Goal: Transaction & Acquisition: Purchase product/service

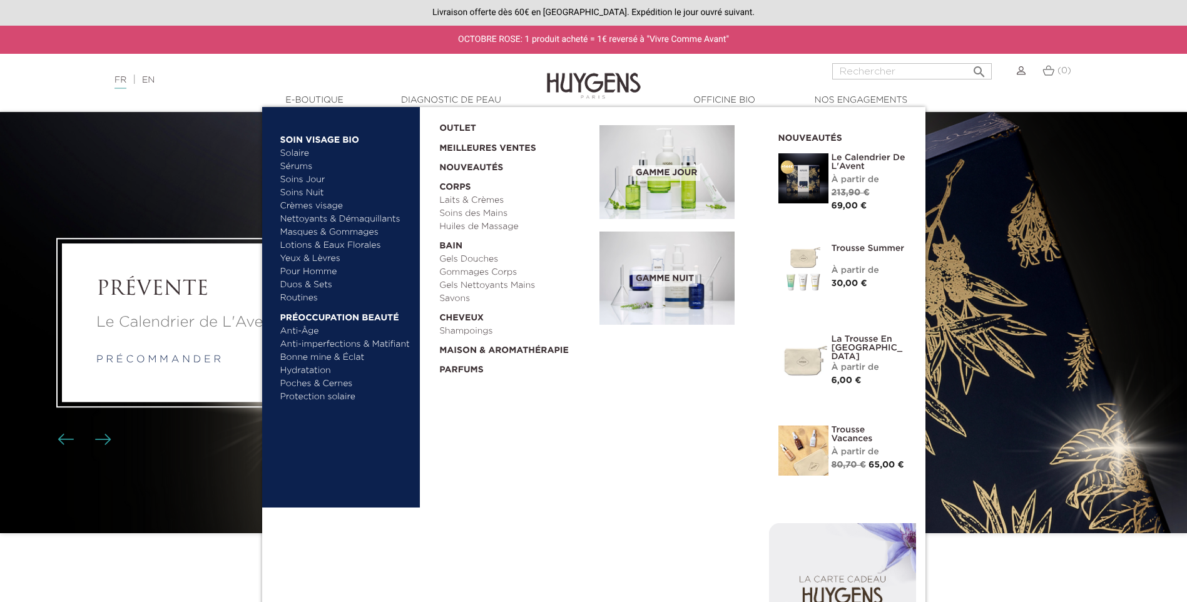
click at [302, 165] on link "Sérums" at bounding box center [345, 166] width 131 height 13
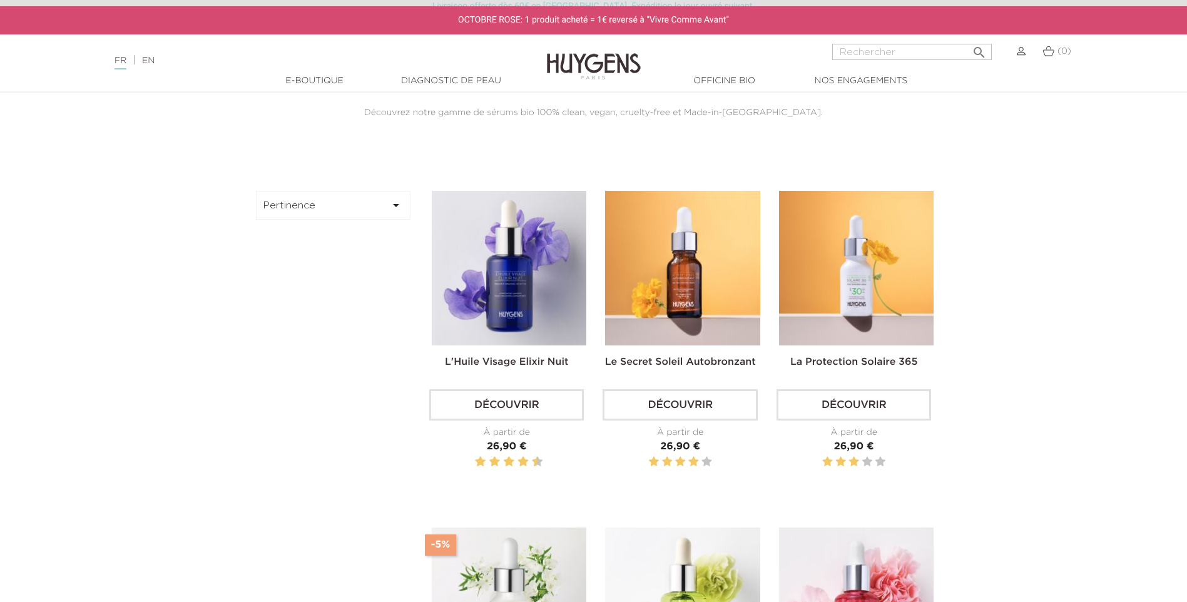
scroll to position [375, 0]
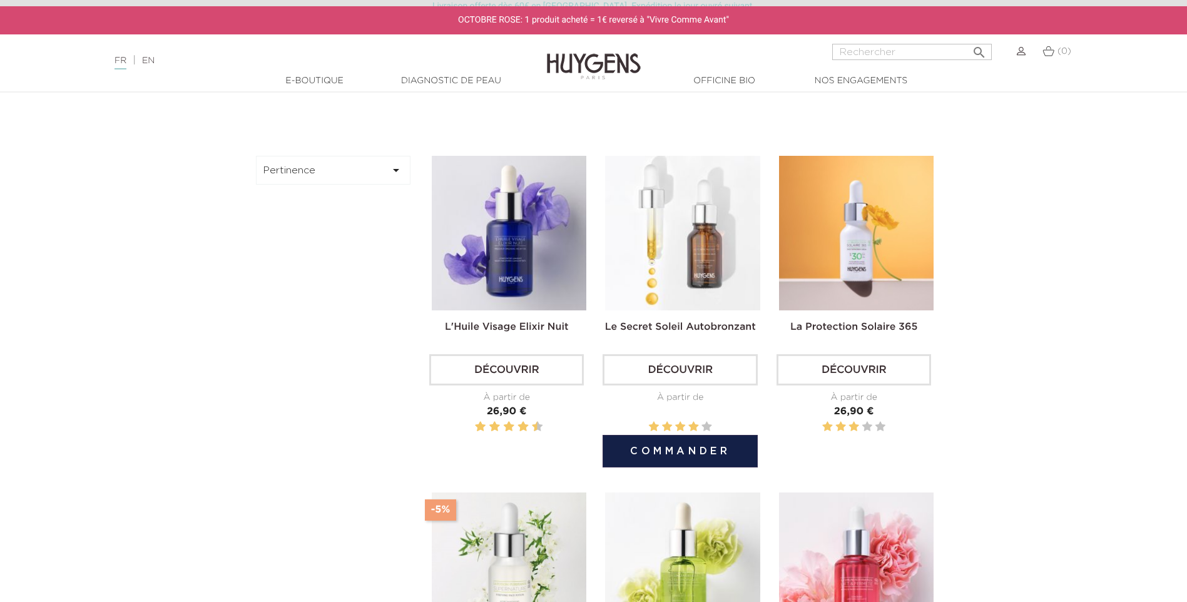
click at [691, 225] on img at bounding box center [682, 233] width 155 height 155
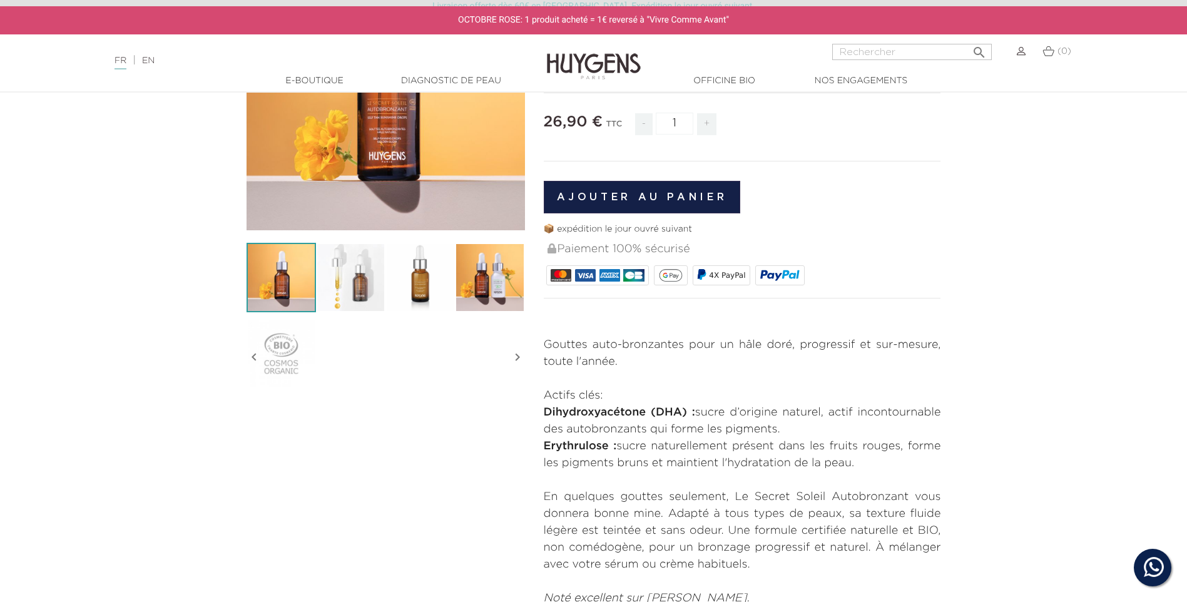
scroll to position [250, 0]
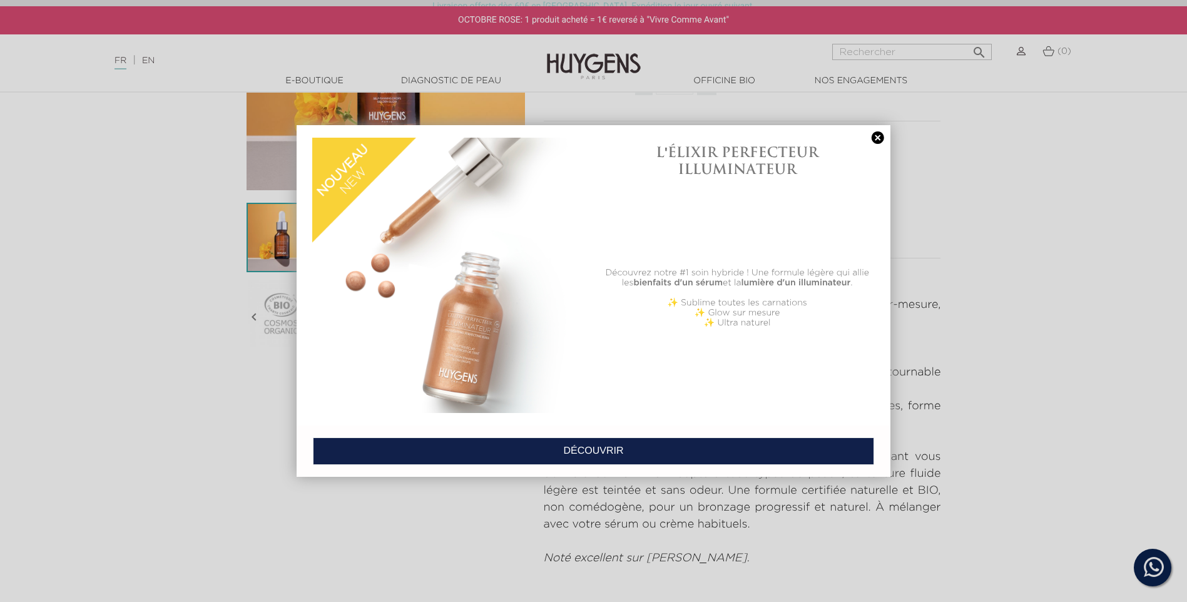
click at [879, 140] on link at bounding box center [878, 137] width 18 height 13
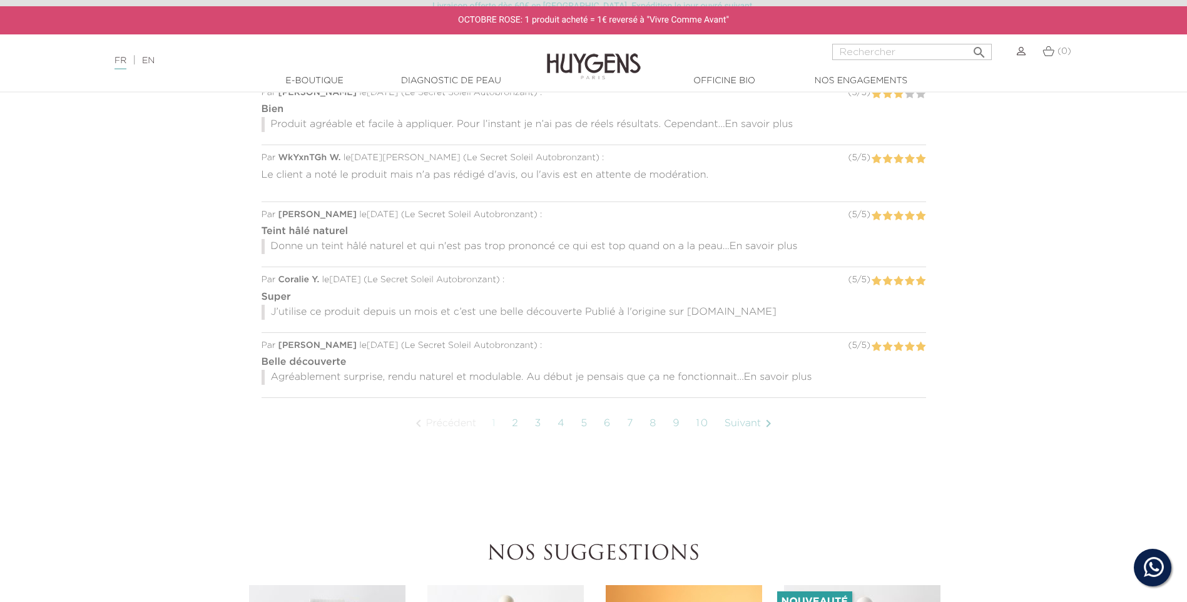
scroll to position [939, 0]
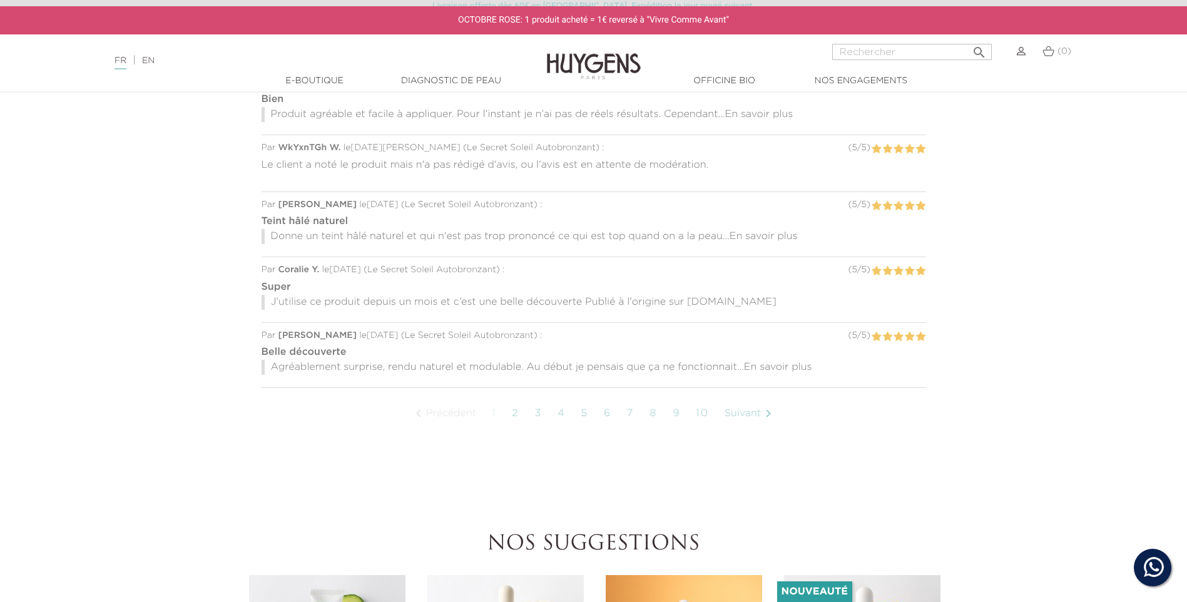
click at [791, 369] on span "En savoir plus" at bounding box center [778, 367] width 68 height 10
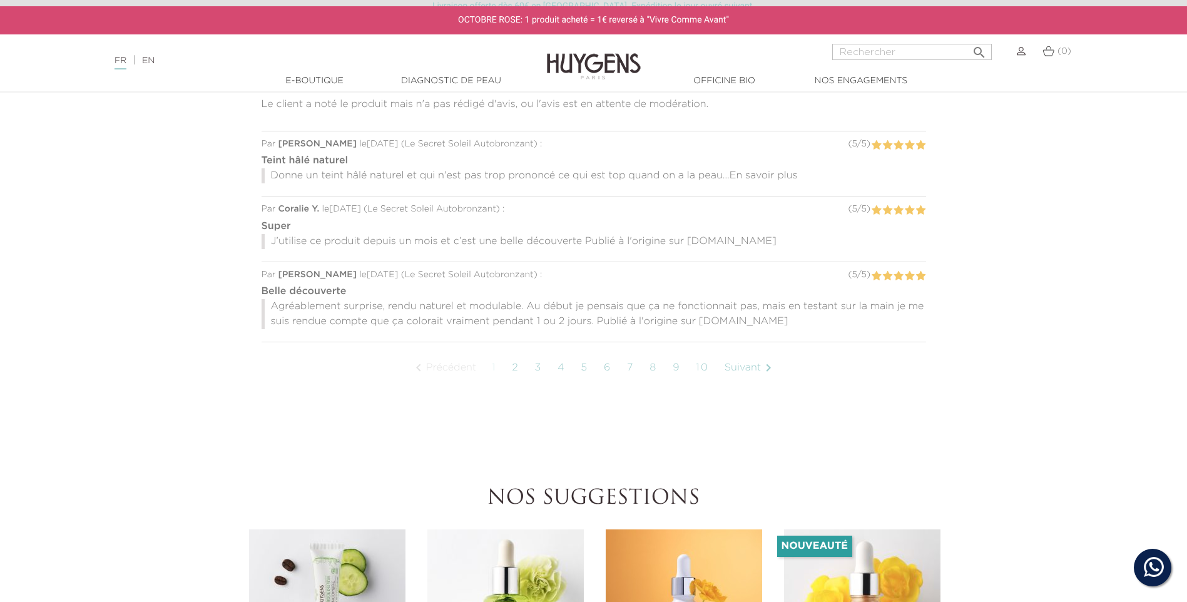
scroll to position [1064, 0]
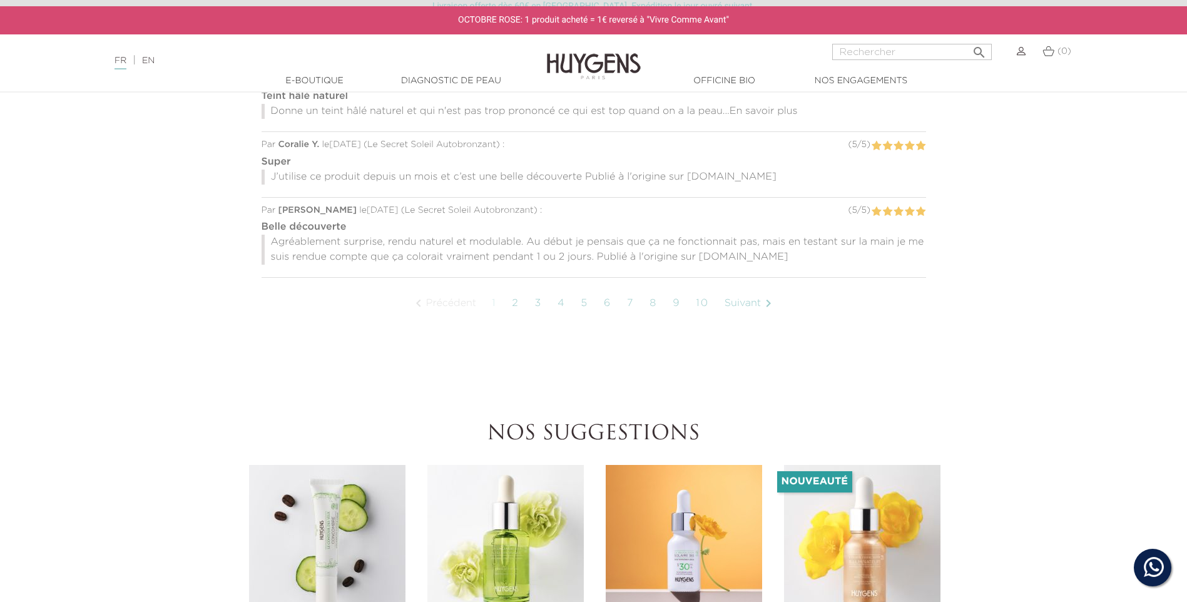
click at [706, 178] on p "J’utilise ce produit depuis un mois et c’est une belle découverte Publié à l'or…" at bounding box center [594, 177] width 665 height 15
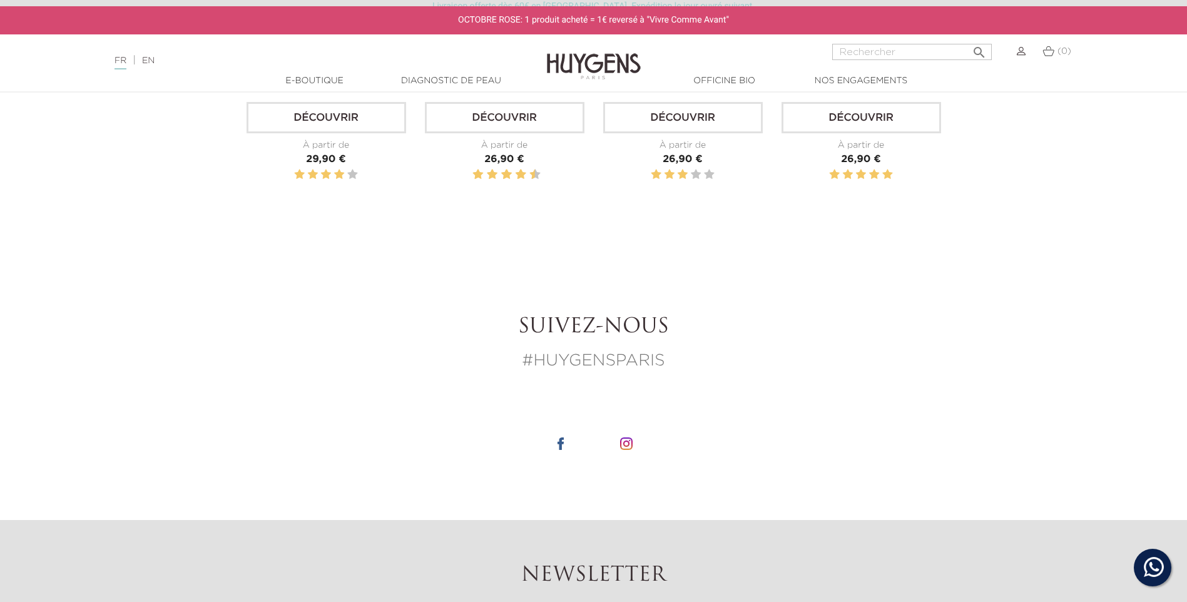
scroll to position [1377, 0]
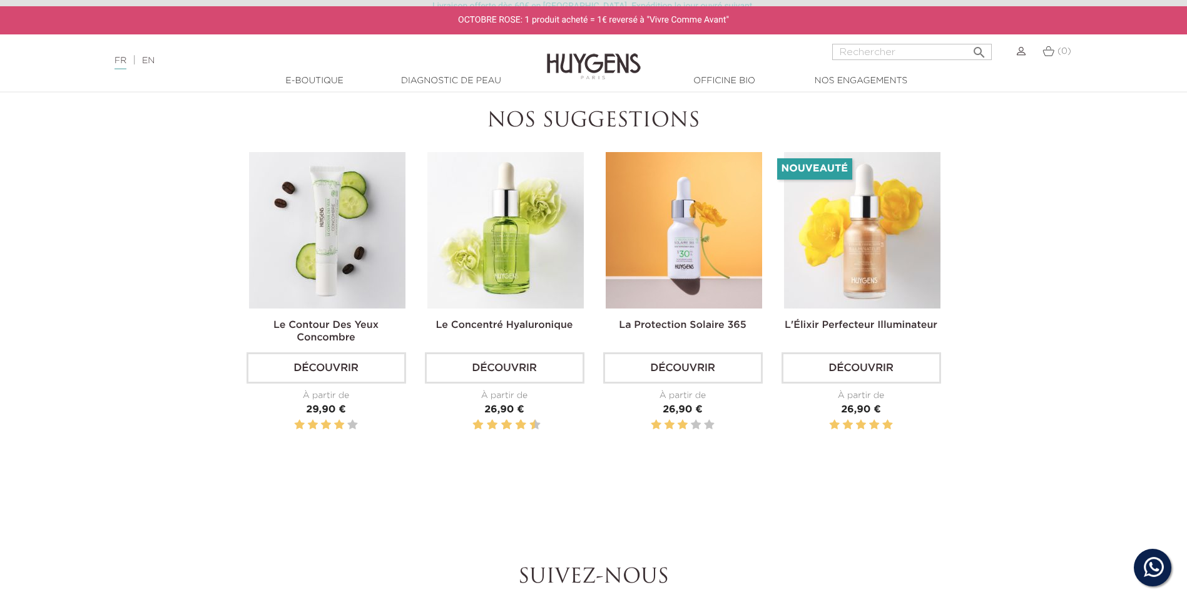
click at [890, 224] on img at bounding box center [862, 230] width 156 height 156
